Goal: Information Seeking & Learning: Learn about a topic

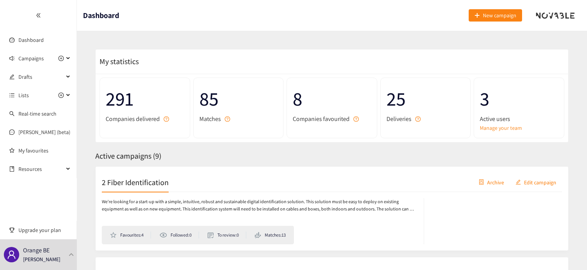
click at [37, 17] on icon "double-left" at bounding box center [38, 15] width 5 height 5
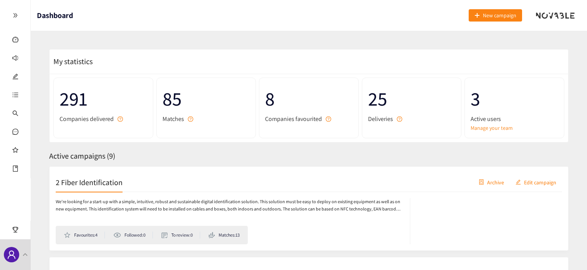
click at [17, 14] on icon "double-right" at bounding box center [15, 15] width 5 height 5
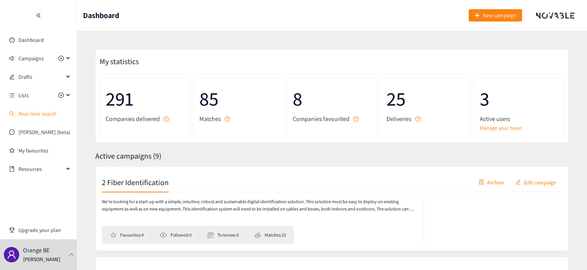
click at [21, 116] on link "Real-time search" at bounding box center [37, 113] width 38 height 7
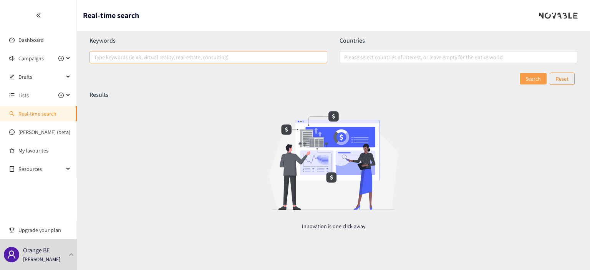
click at [186, 53] on div at bounding box center [204, 57] width 226 height 9
click at [96, 53] on input "Type keywords (ie VR, virtual reality, real-estate, consulting)" at bounding box center [95, 57] width 2 height 9
type input "greenzy"
click at [530, 79] on span "Search" at bounding box center [533, 79] width 15 height 8
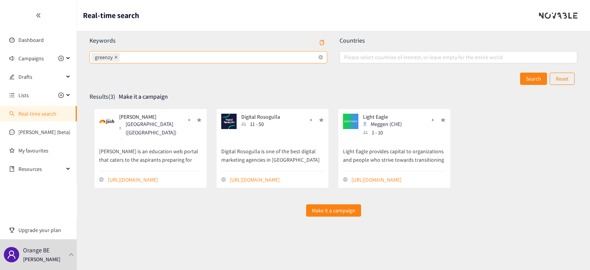
click at [116, 58] on icon "close" at bounding box center [116, 57] width 4 height 4
click at [121, 58] on input "greenzy" at bounding box center [122, 57] width 2 height 9
click at [312, 68] on div "Please add some keywords" at bounding box center [209, 67] width 238 height 8
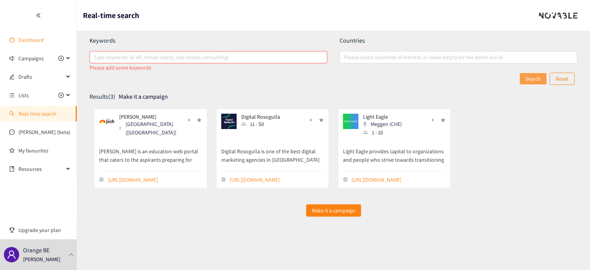
click at [35, 42] on link "Dashboard" at bounding box center [30, 40] width 25 height 7
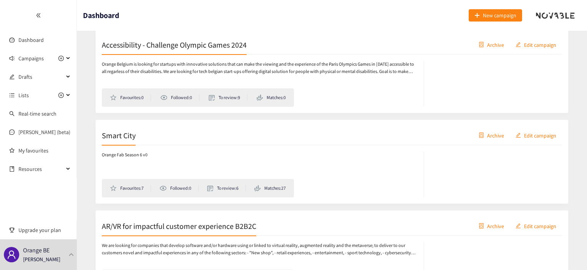
scroll to position [717, 0]
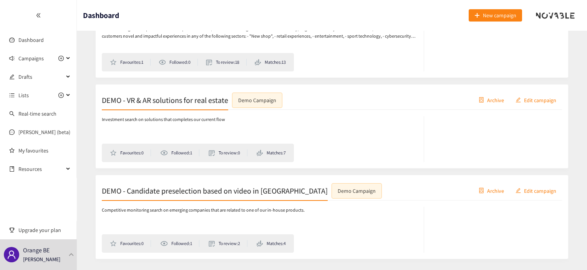
click at [35, 15] on div at bounding box center [38, 15] width 76 height 31
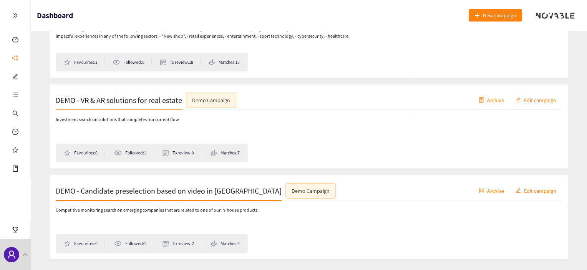
click at [22, 65] on div "Campaigns" at bounding box center [15, 58] width 30 height 15
click at [18, 80] on div "Drafts" at bounding box center [15, 76] width 30 height 15
click at [12, 94] on icon "unordered-list" at bounding box center [15, 95] width 6 height 6
click at [60, 98] on link "Favourites" at bounding box center [55, 97] width 24 height 7
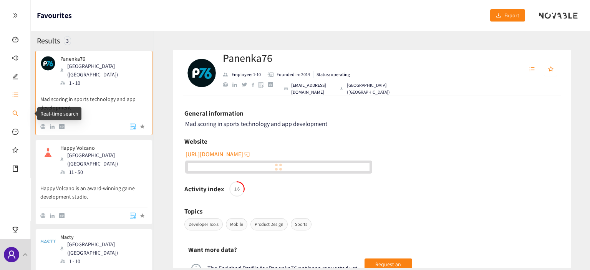
click at [22, 110] on link "Real-time search" at bounding box center [41, 113] width 38 height 7
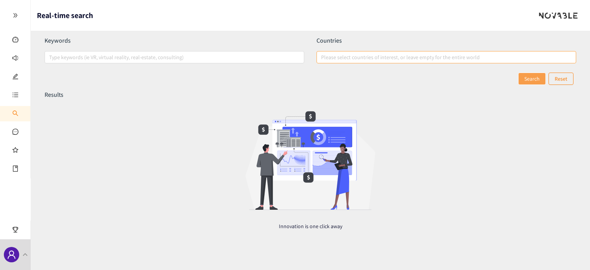
click at [364, 55] on div at bounding box center [443, 57] width 248 height 9
click at [323, 55] on input "Please select countries of interest, or leave empty for the entire world" at bounding box center [322, 57] width 2 height 9
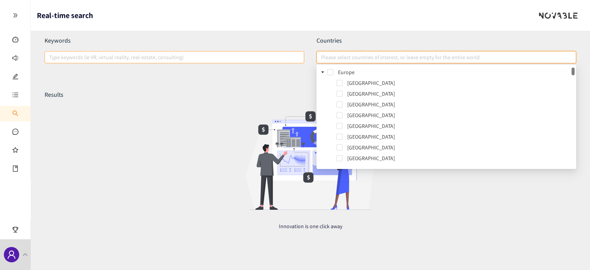
click at [196, 57] on div at bounding box center [171, 57] width 248 height 9
click at [51, 57] on input "Type keywords (ie VR, virtual reality, real-estate, consulting)" at bounding box center [50, 57] width 2 height 9
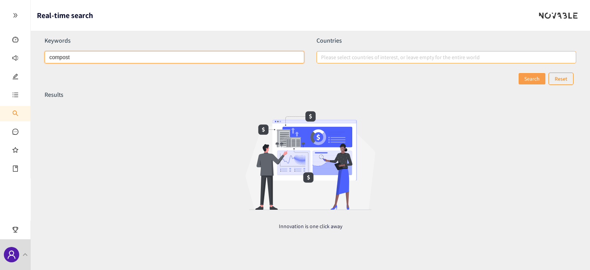
drag, startPoint x: 364, startPoint y: 62, endPoint x: 357, endPoint y: 59, distance: 8.3
click at [362, 61] on div "Please select countries of interest, or leave empty for the entire world" at bounding box center [447, 57] width 260 height 12
type input "compost"
click at [323, 61] on input "Please select countries of interest, or leave empty for the entire world" at bounding box center [322, 57] width 2 height 9
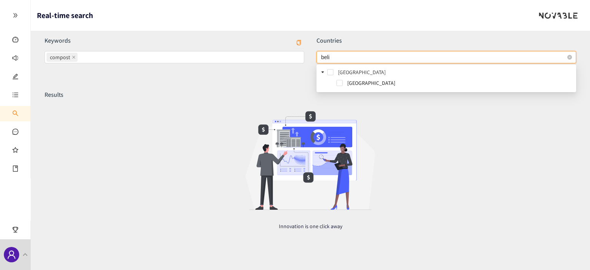
type input "bel"
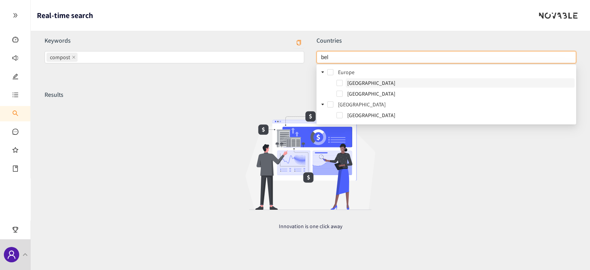
click at [364, 82] on span "[GEOGRAPHIC_DATA]" at bounding box center [371, 83] width 48 height 7
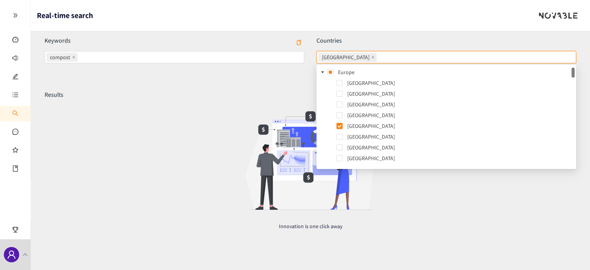
drag, startPoint x: 414, startPoint y: 207, endPoint x: 416, endPoint y: 196, distance: 11.7
click at [414, 204] on div "Results Innovation is one click away" at bounding box center [311, 166] width 532 height 151
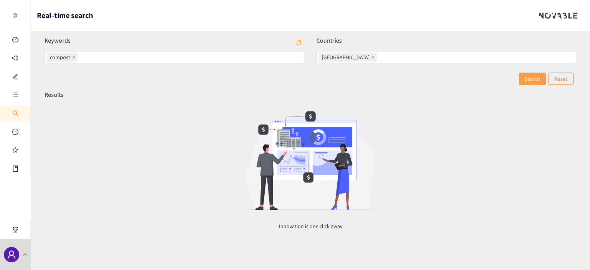
click at [531, 78] on span "Search" at bounding box center [532, 79] width 15 height 8
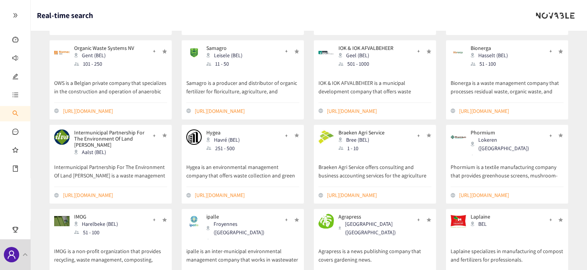
scroll to position [154, 0]
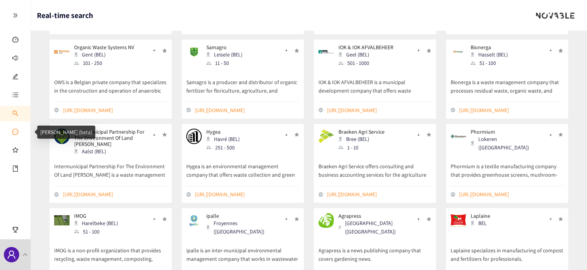
click at [22, 135] on link "[PERSON_NAME] (beta)" at bounding box center [48, 132] width 52 height 7
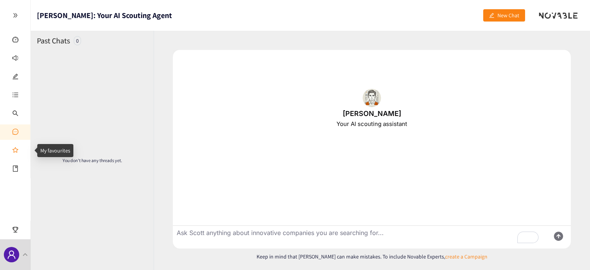
click at [22, 152] on link "My favourites" at bounding box center [37, 150] width 30 height 15
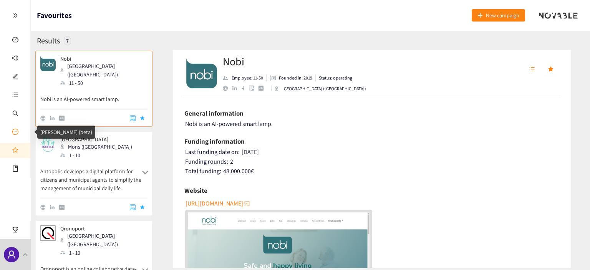
click at [22, 131] on link "[PERSON_NAME] (beta)" at bounding box center [48, 132] width 52 height 7
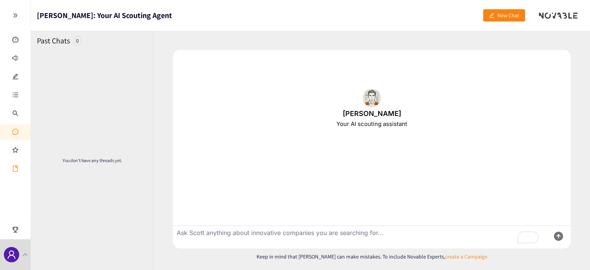
click at [7, 171] on div "Resources" at bounding box center [15, 168] width 30 height 15
click at [62, 172] on link "Corporate Venturing Framework" at bounding box center [75, 170] width 74 height 7
click at [275, 236] on textarea "To enrich screen reader interactions, please activate Accessibility in Grammarl…" at bounding box center [358, 237] width 371 height 23
click at [321, 236] on textarea "To enrich screen reader interactions, please activate Accessibility in Grammarl…" at bounding box center [358, 237] width 371 height 23
click at [358, 107] on div "[PERSON_NAME] Your AI scouting assistant" at bounding box center [372, 108] width 398 height 117
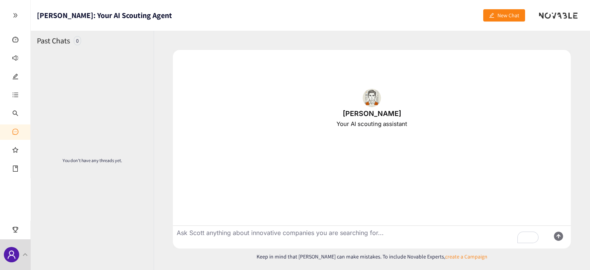
click at [341, 236] on textarea "To enrich screen reader interactions, please activate Accessibility in Grammarl…" at bounding box center [358, 237] width 371 height 23
click at [340, 233] on textarea "To enrich screen reader interactions, please activate Accessibility in Grammarl…" at bounding box center [358, 237] width 371 height 23
type textarea "looking for greenzy startup based in [GEOGRAPHIC_DATA]"
